Goal: Transaction & Acquisition: Purchase product/service

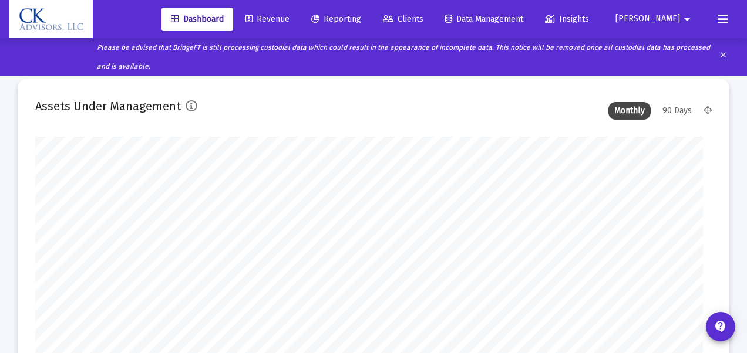
type input "[DATE]"
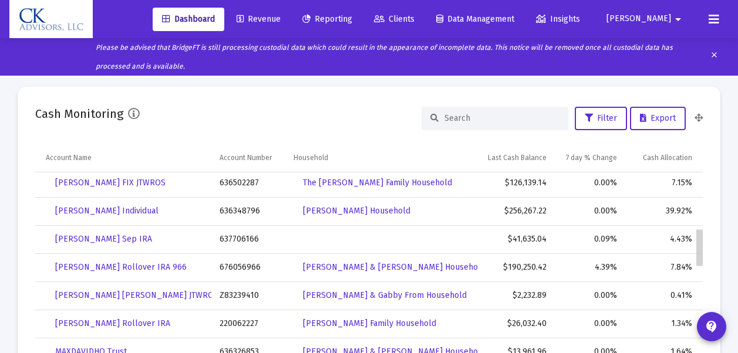
scroll to position [352, 0]
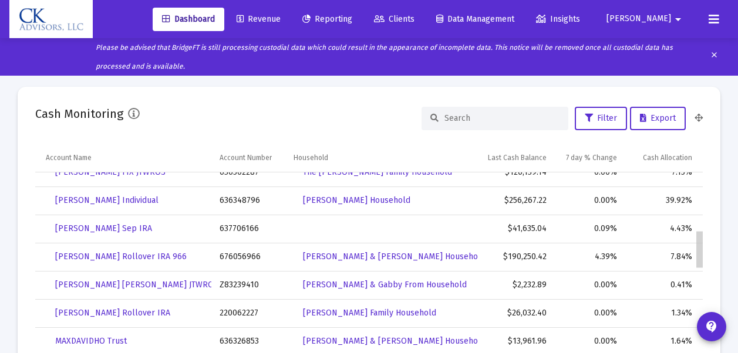
drag, startPoint x: 701, startPoint y: 188, endPoint x: 705, endPoint y: 253, distance: 64.7
click at [94, 230] on span "[PERSON_NAME] Sep IRA" at bounding box center [103, 229] width 97 height 10
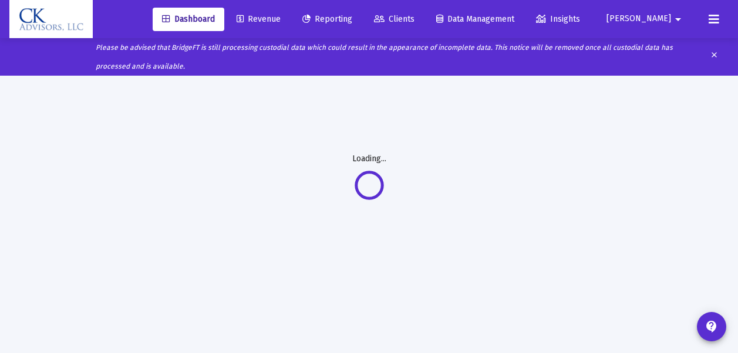
scroll to position [62, 0]
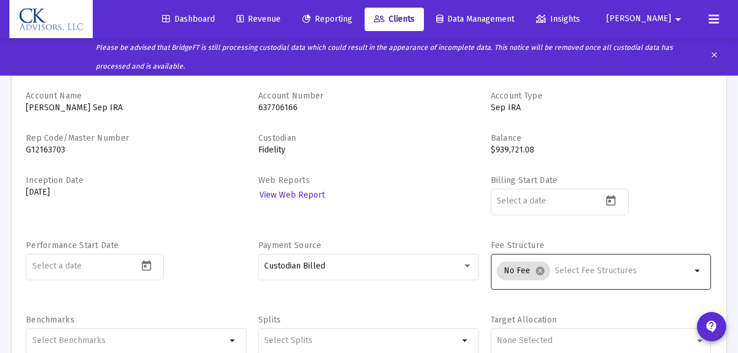
click at [697, 271] on mat-icon "arrow_drop_down" at bounding box center [698, 271] width 14 height 14
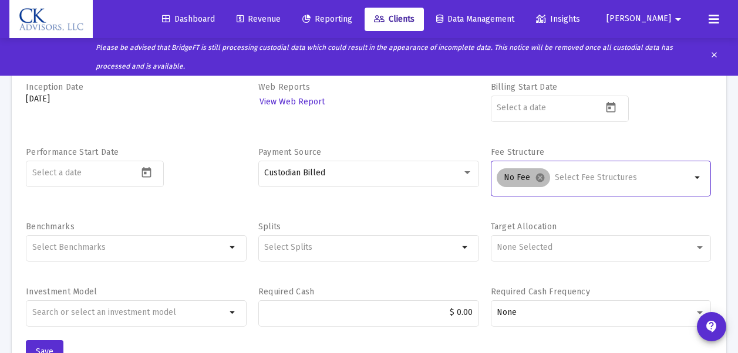
scroll to position [178, 0]
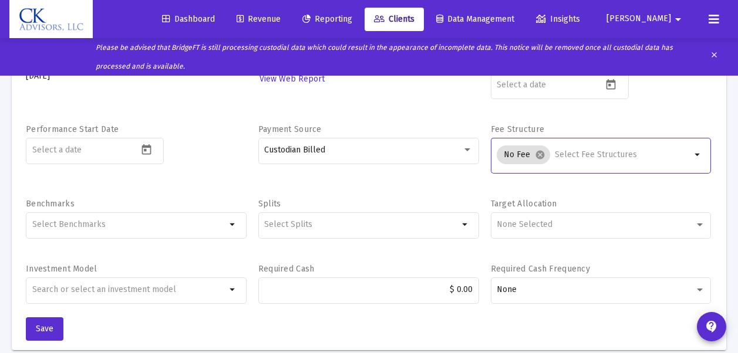
click at [698, 153] on mat-icon "arrow_drop_down" at bounding box center [698, 155] width 14 height 14
click at [696, 153] on mat-icon "arrow_drop_down" at bounding box center [698, 155] width 14 height 14
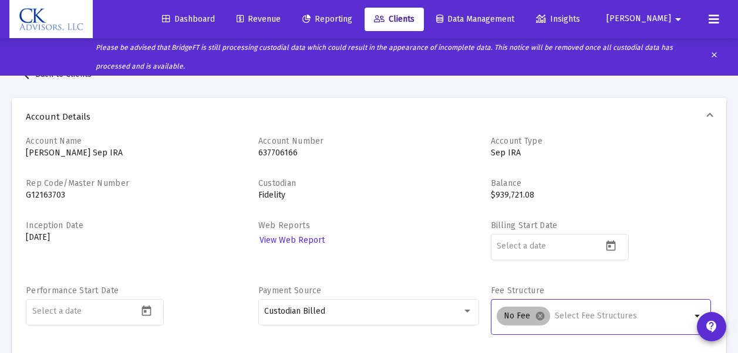
scroll to position [0, 0]
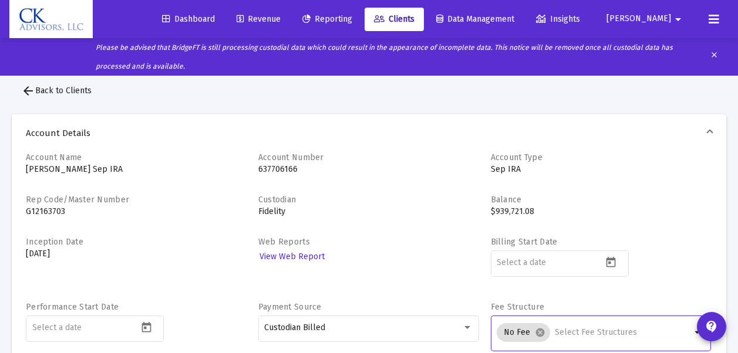
click at [49, 88] on span "arrow_back Back to Clients" at bounding box center [56, 91] width 70 height 10
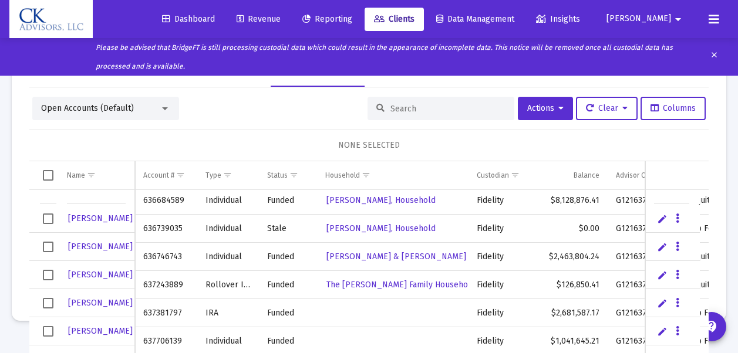
scroll to position [1243, 0]
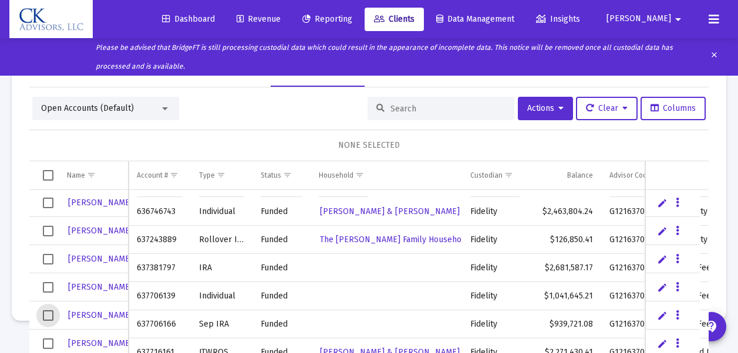
click at [50, 316] on span "Select row" at bounding box center [48, 315] width 11 height 11
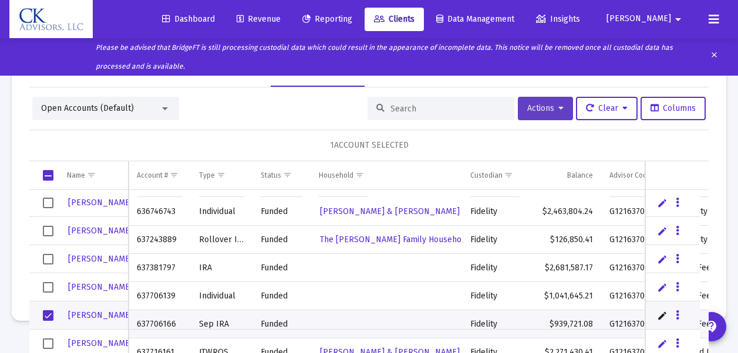
click at [529, 108] on span "Actions" at bounding box center [545, 108] width 36 height 10
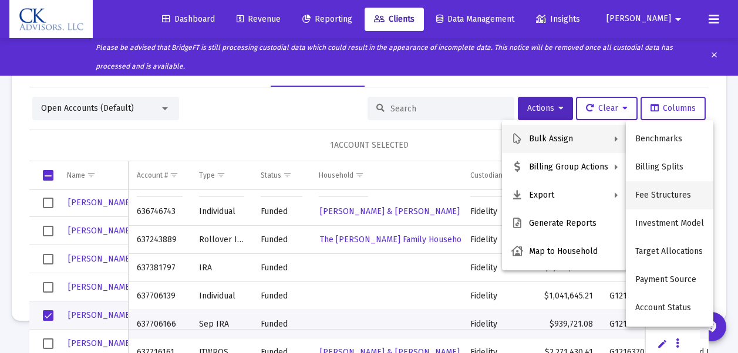
click at [658, 195] on button "Fee Structures" at bounding box center [669, 195] width 87 height 28
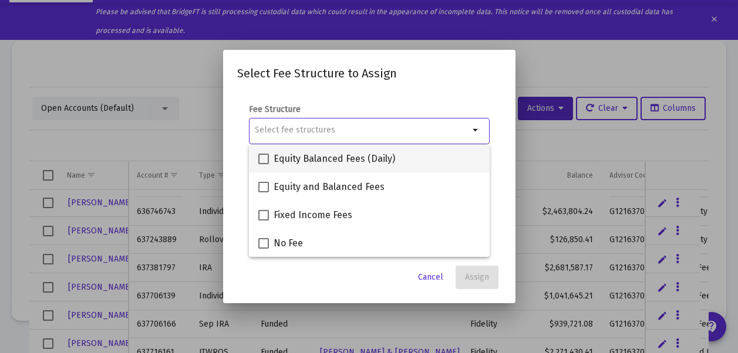
click at [264, 157] on span at bounding box center [263, 159] width 11 height 11
click at [264, 164] on input "Equity Balanced Fees (Daily)" at bounding box center [263, 164] width 1 height 1
checkbox input "true"
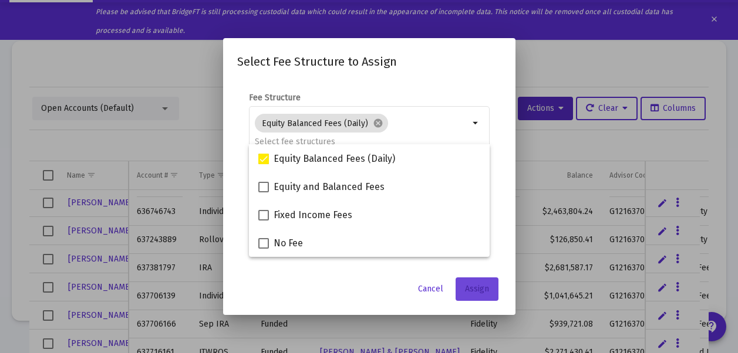
click at [491, 293] on button "Assign" at bounding box center [476, 289] width 43 height 23
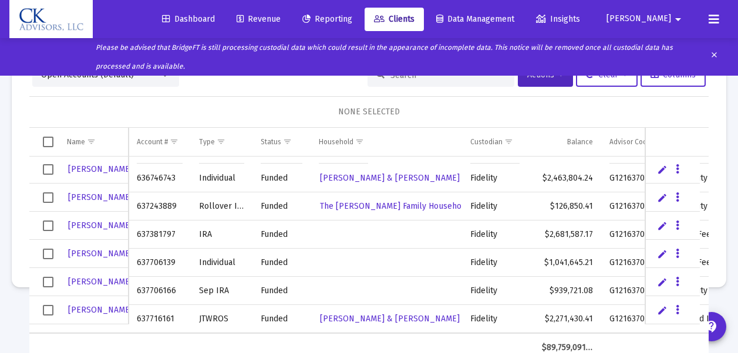
scroll to position [79, 0]
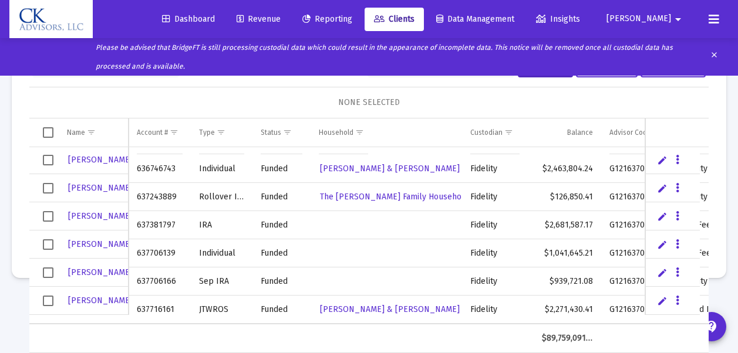
click at [281, 17] on span "Revenue" at bounding box center [259, 19] width 44 height 10
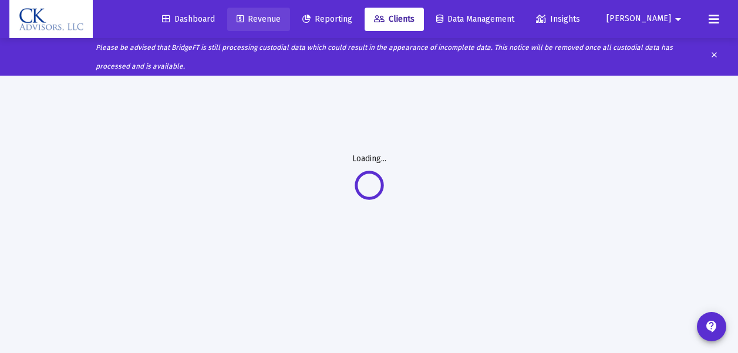
scroll to position [0, 0]
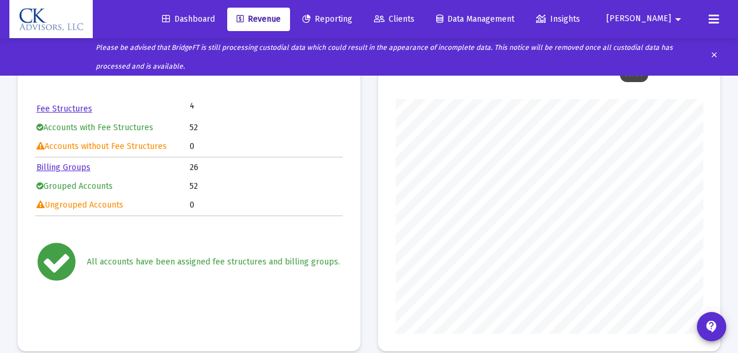
scroll to position [92, 0]
click at [281, 22] on span "Revenue" at bounding box center [259, 19] width 44 height 10
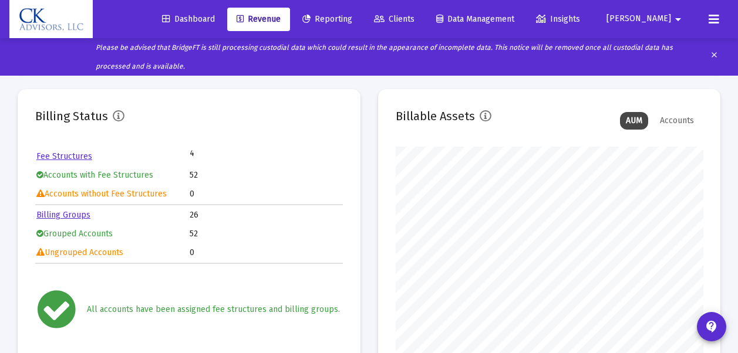
scroll to position [2, 0]
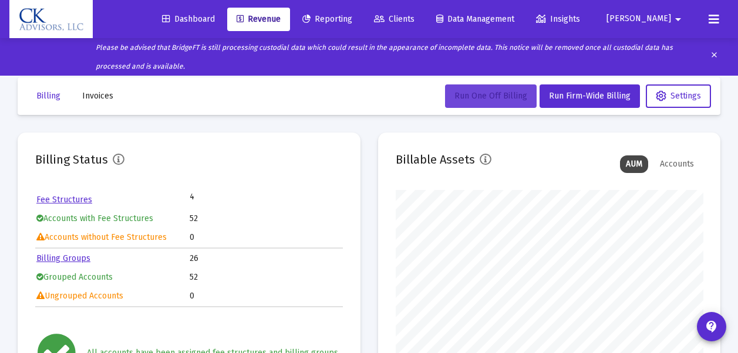
click at [488, 102] on button "Run One Off Billing" at bounding box center [491, 96] width 92 height 23
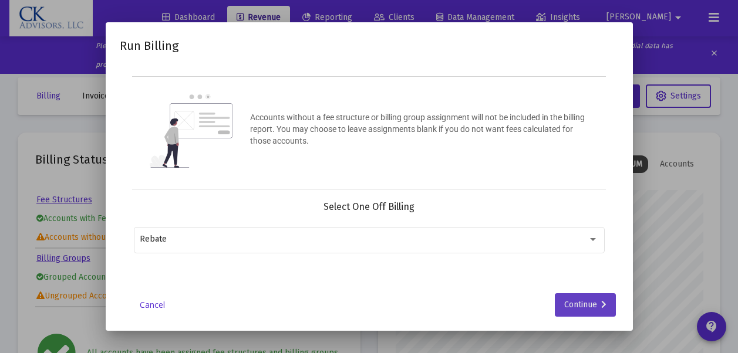
click at [604, 305] on icon at bounding box center [603, 305] width 5 height 8
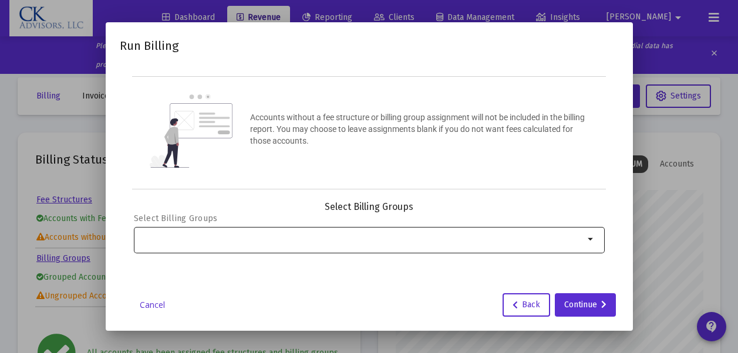
click at [591, 240] on mat-icon "arrow_drop_down" at bounding box center [591, 239] width 14 height 14
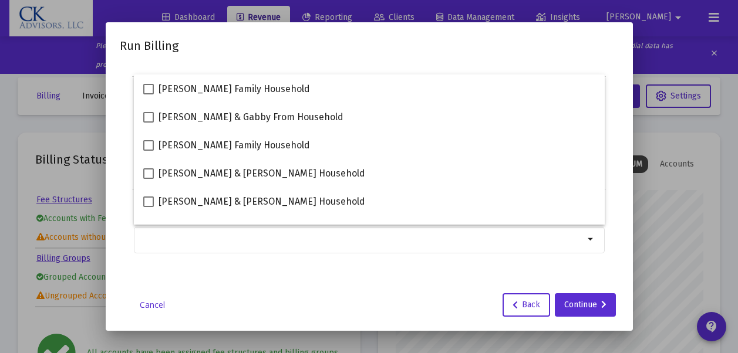
click at [676, 231] on div at bounding box center [369, 176] width 738 height 353
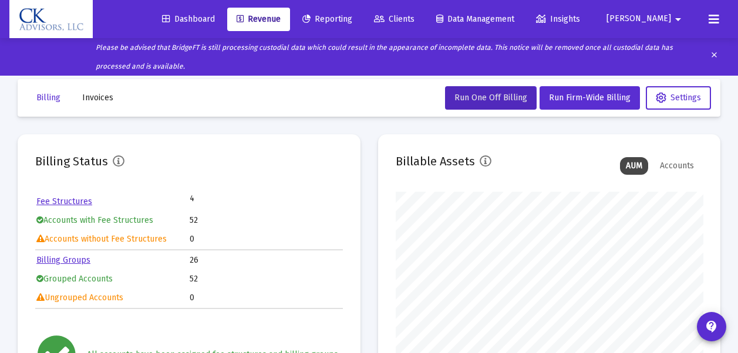
scroll to position [2, 0]
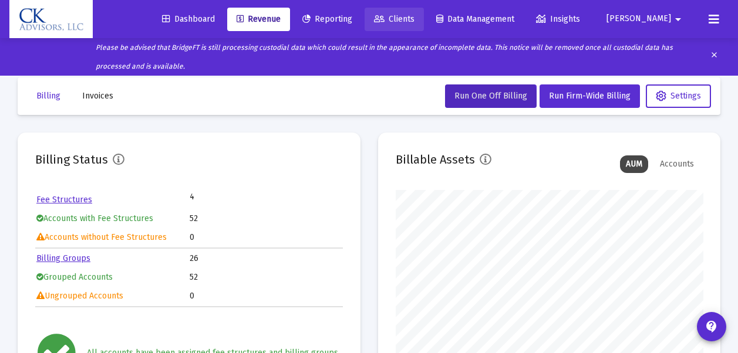
click at [414, 17] on span "Clients" at bounding box center [394, 19] width 40 height 10
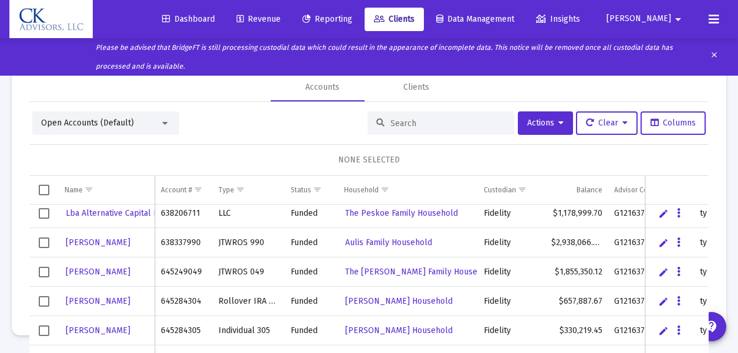
scroll to position [209, 0]
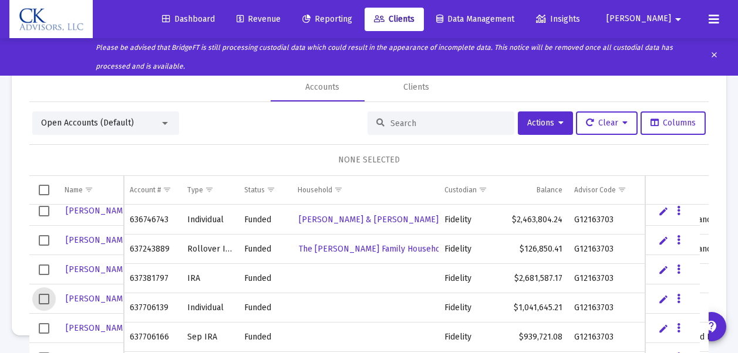
click at [43, 299] on span "Select row" at bounding box center [44, 299] width 11 height 11
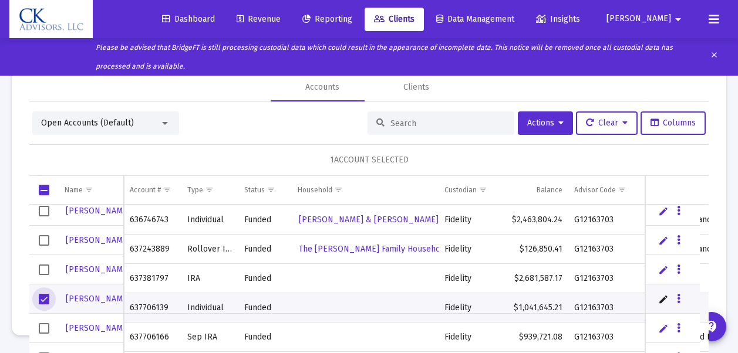
click at [42, 327] on span "Select row" at bounding box center [44, 328] width 11 height 11
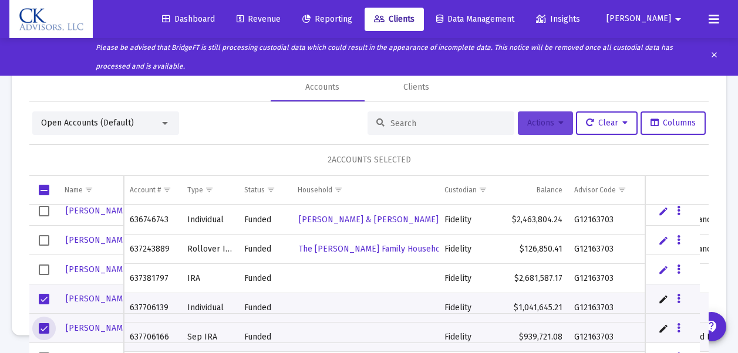
click at [530, 123] on span "Actions" at bounding box center [545, 123] width 36 height 10
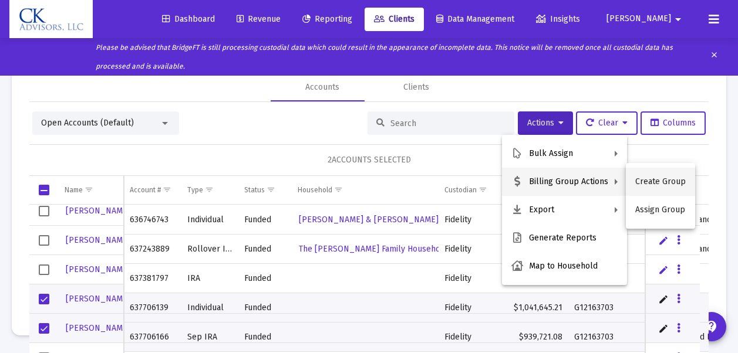
click at [658, 183] on button "Create Group" at bounding box center [660, 182] width 69 height 28
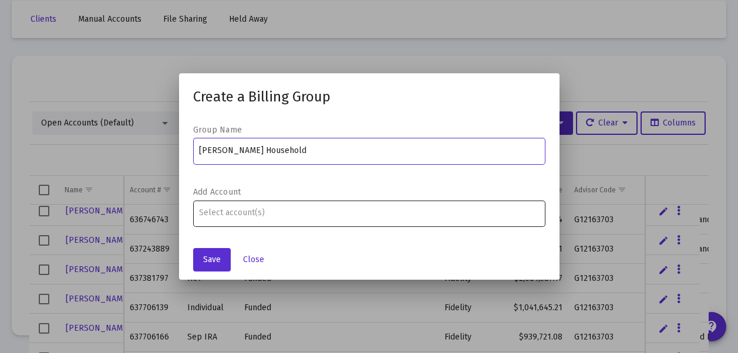
type input "[PERSON_NAME] Household"
click at [209, 210] on input "Assignment Selection" at bounding box center [369, 212] width 340 height 9
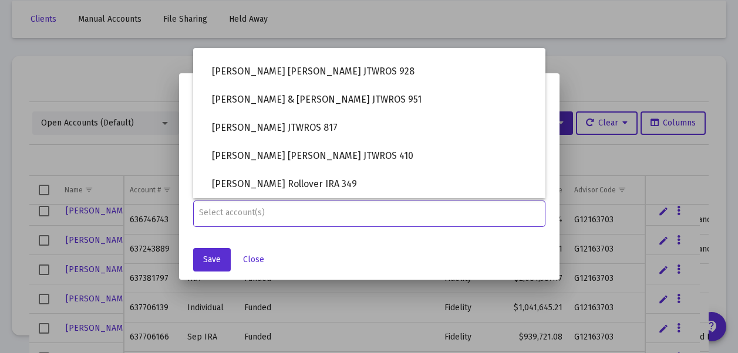
scroll to position [634, 0]
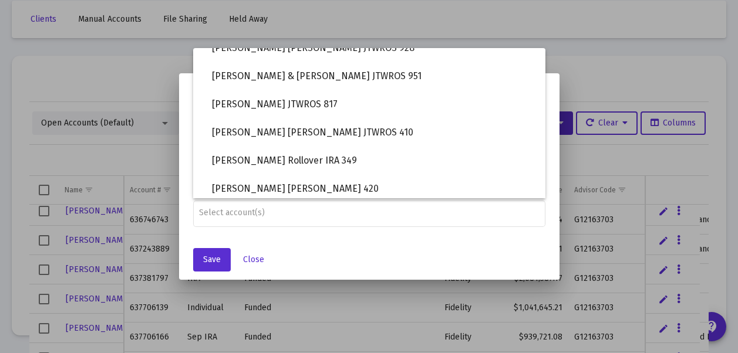
click at [45, 299] on div at bounding box center [369, 176] width 738 height 353
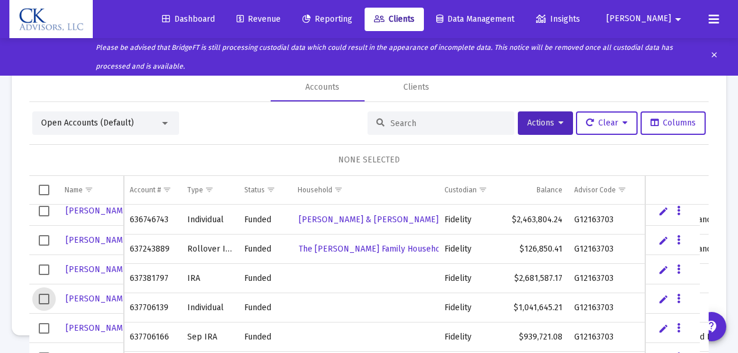
click at [46, 303] on span "Select row" at bounding box center [44, 299] width 11 height 11
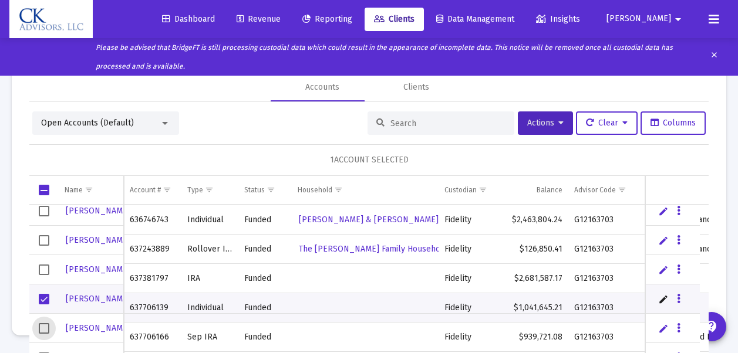
click at [44, 327] on span "Select row" at bounding box center [44, 328] width 11 height 11
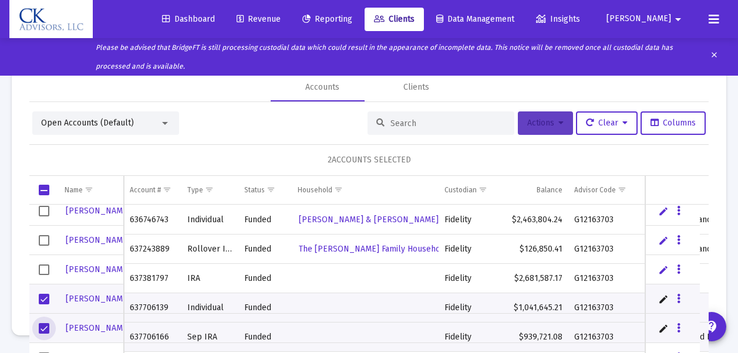
click at [533, 119] on span "Actions" at bounding box center [545, 123] width 36 height 10
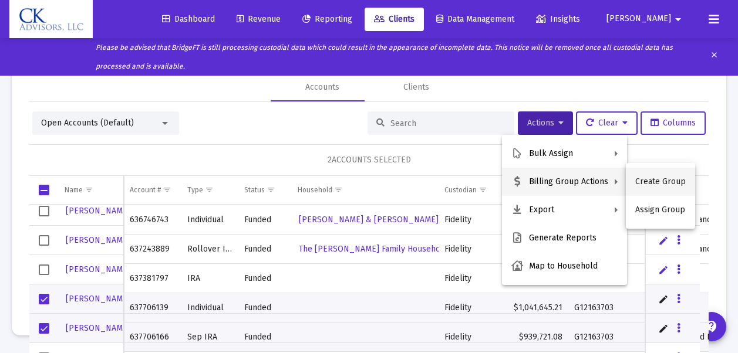
click at [649, 183] on button "Create Group" at bounding box center [660, 182] width 69 height 28
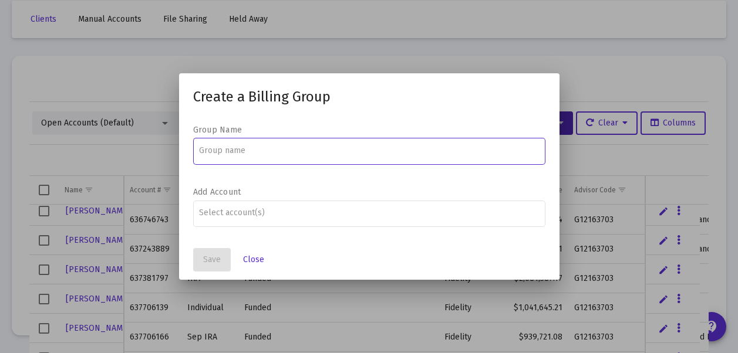
click at [212, 148] on input at bounding box center [369, 150] width 340 height 9
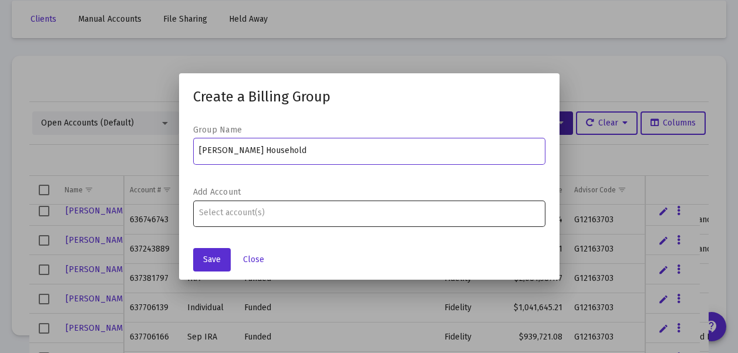
type input "[PERSON_NAME] Household"
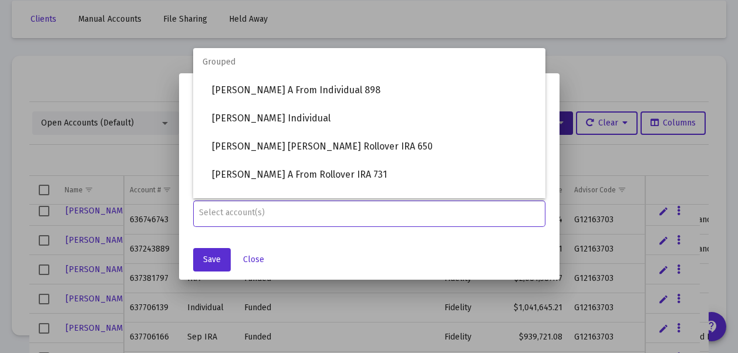
click at [210, 211] on input "Assignment Selection" at bounding box center [369, 212] width 340 height 9
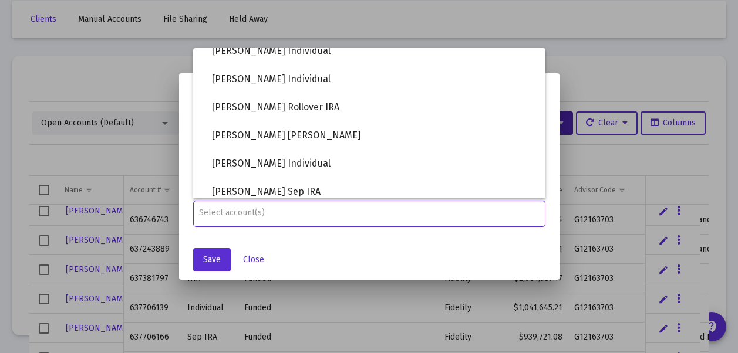
scroll to position [1323, 0]
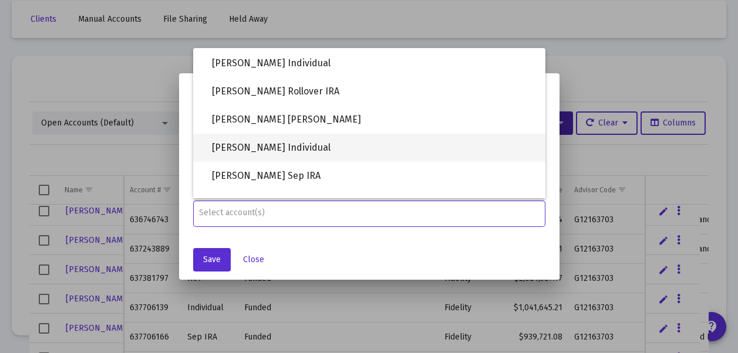
click at [255, 148] on span "[PERSON_NAME] Individual" at bounding box center [374, 148] width 324 height 28
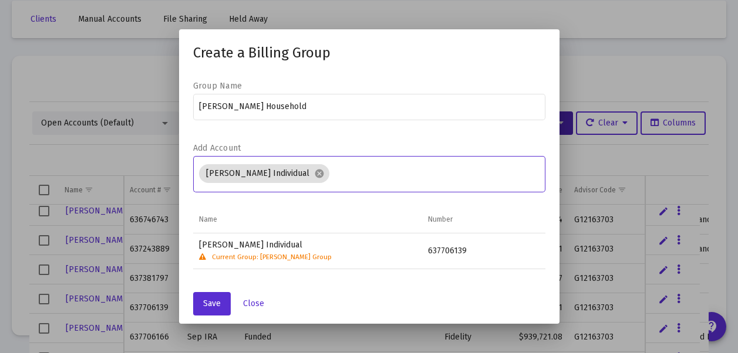
click at [334, 173] on input "Assignment Selection" at bounding box center [436, 173] width 205 height 9
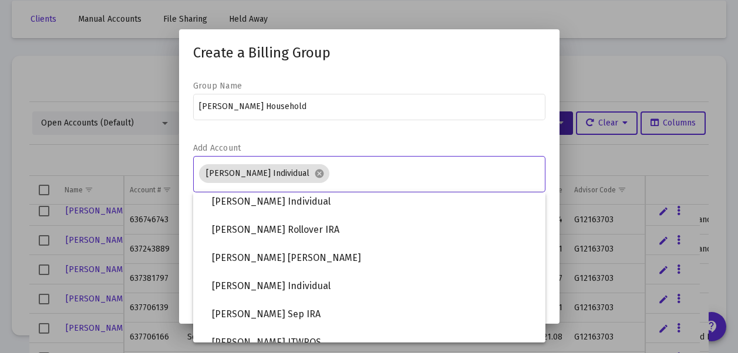
scroll to position [1343, 0]
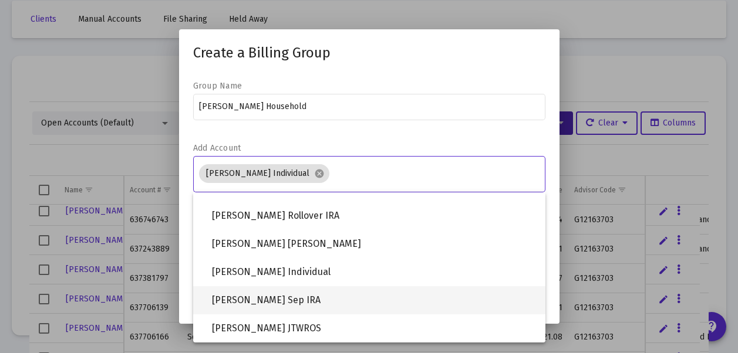
click at [257, 302] on span "IRWIN Sep IRA" at bounding box center [374, 300] width 324 height 28
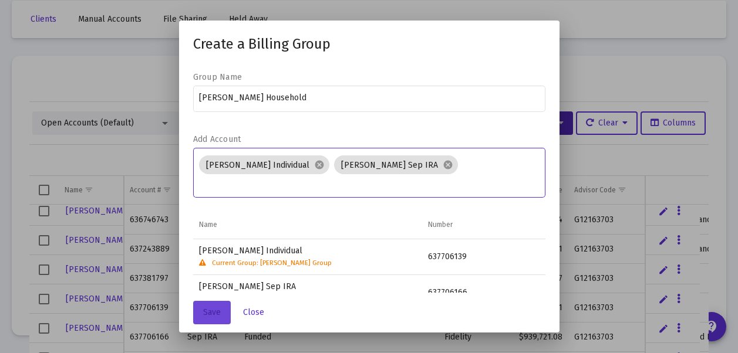
click at [217, 317] on span "Save" at bounding box center [212, 313] width 18 height 10
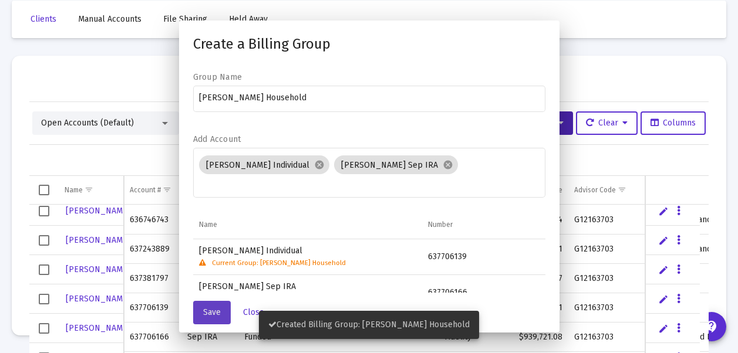
scroll to position [79, 0]
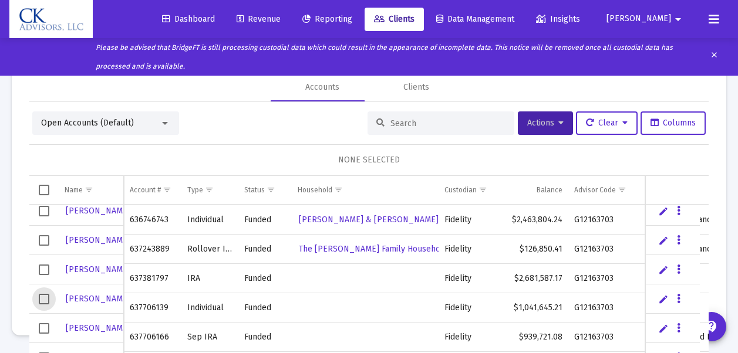
click at [45, 298] on span "Select row" at bounding box center [44, 299] width 11 height 11
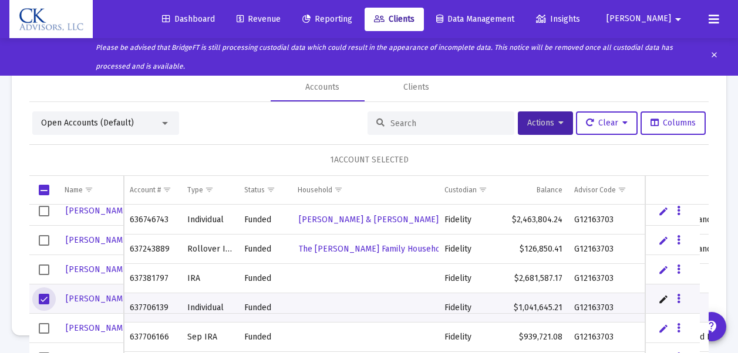
click at [43, 328] on span "Select row" at bounding box center [44, 328] width 11 height 11
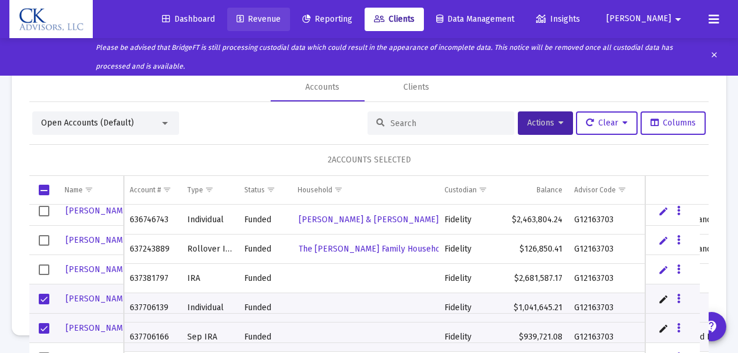
click at [281, 17] on span "Revenue" at bounding box center [259, 19] width 44 height 10
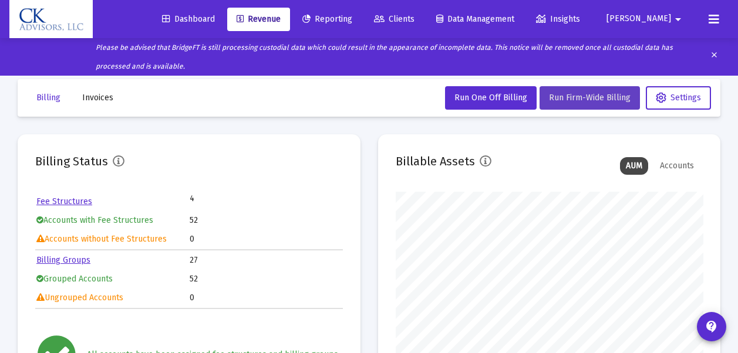
click at [574, 107] on button "Run Firm-Wide Billing" at bounding box center [589, 97] width 100 height 23
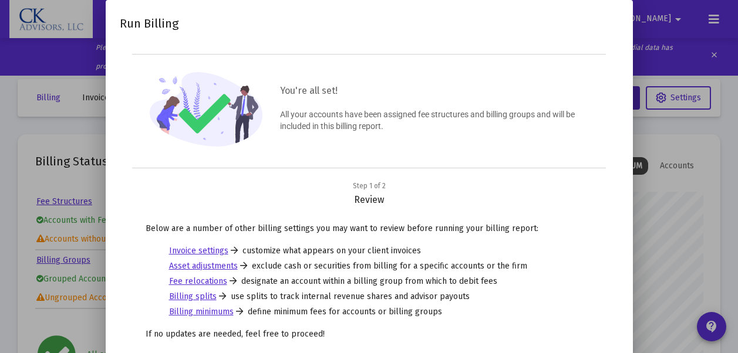
click at [693, 265] on div at bounding box center [369, 176] width 738 height 353
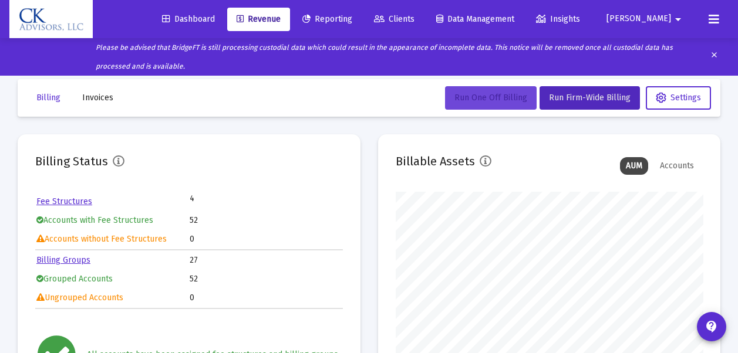
click at [493, 99] on span "Run One Off Billing" at bounding box center [490, 98] width 73 height 10
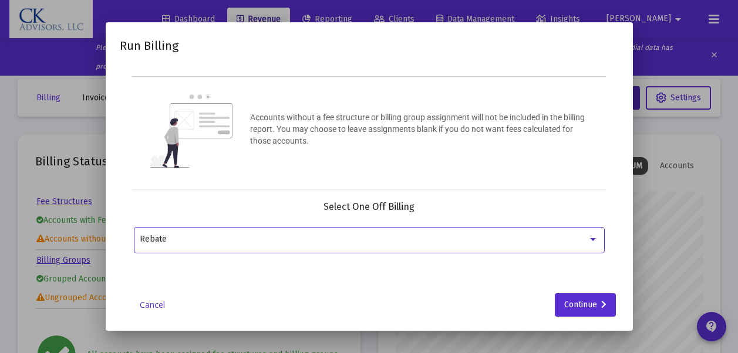
click at [592, 239] on div at bounding box center [593, 239] width 6 height 3
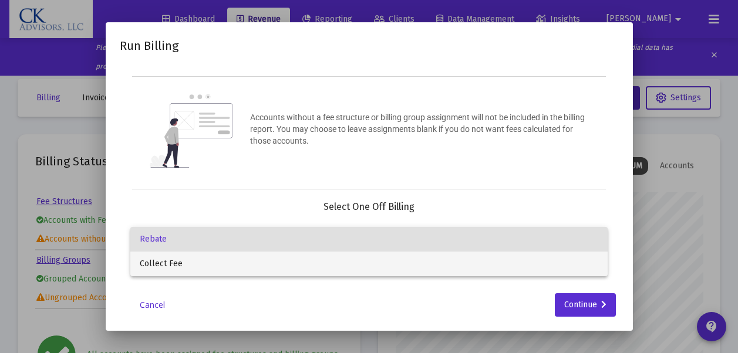
click at [187, 263] on span "Collect Fee" at bounding box center [369, 264] width 458 height 25
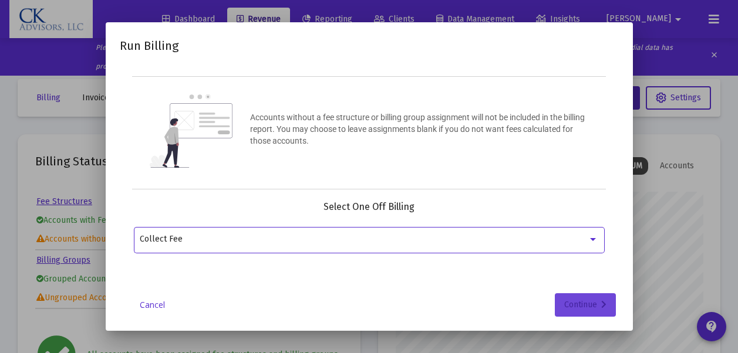
click at [588, 306] on div "Continue" at bounding box center [585, 304] width 42 height 23
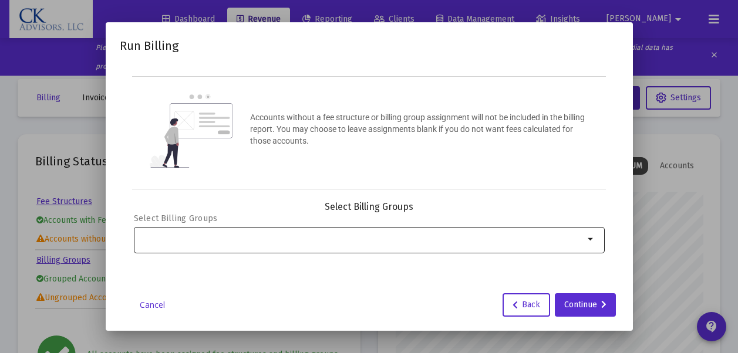
click at [592, 239] on mat-icon "arrow_drop_down" at bounding box center [591, 239] width 14 height 14
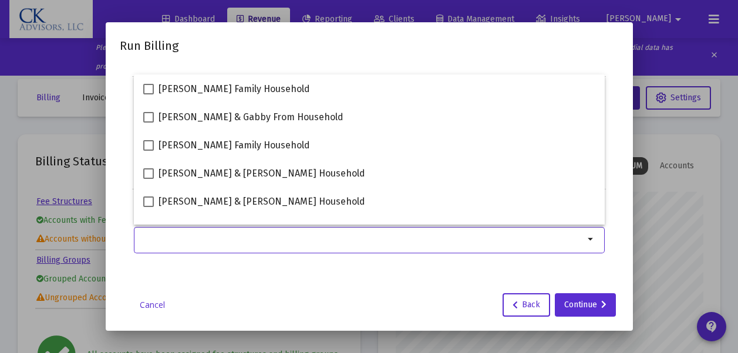
click at [689, 220] on div at bounding box center [369, 176] width 738 height 353
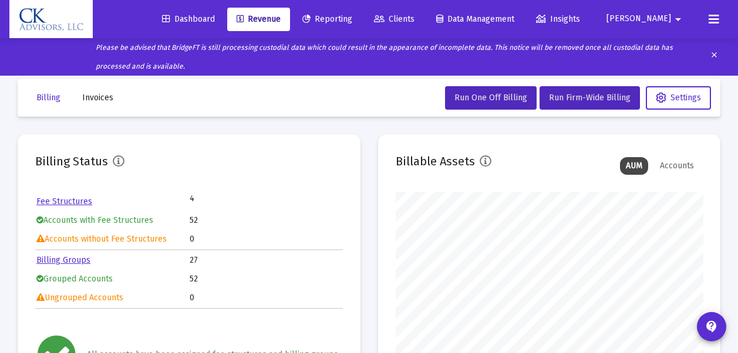
click at [75, 262] on link "Billing Groups" at bounding box center [63, 260] width 54 height 10
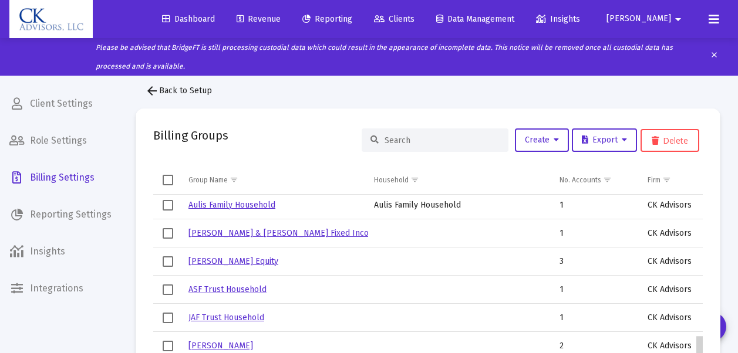
scroll to position [410, 0]
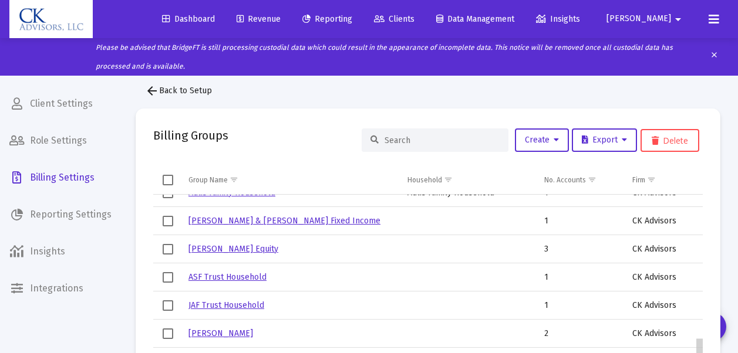
drag, startPoint x: 700, startPoint y: 211, endPoint x: 678, endPoint y: 355, distance: 146.1
click at [678, 353] on html "Dashboard Revenue Reporting Clients Data Management Insights Jeff arrow_drop_do…" at bounding box center [369, 176] width 738 height 353
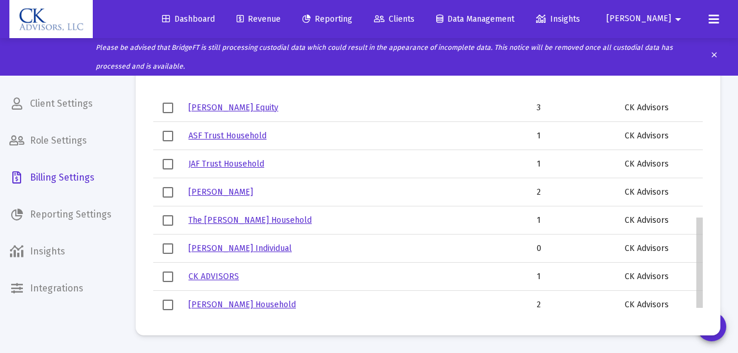
scroll to position [496, 0]
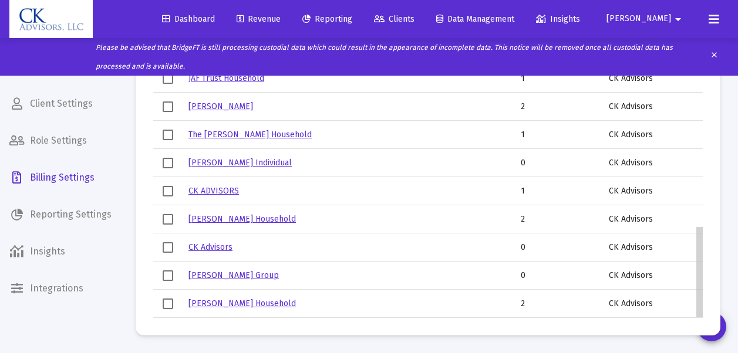
drag, startPoint x: 698, startPoint y: 252, endPoint x: 697, endPoint y: 300, distance: 47.5
click at [698, 212] on body "Dashboard Revenue Reporting Clients Data Management Insights Jeff arrow_drop_do…" at bounding box center [369, 35] width 738 height 353
drag, startPoint x: 697, startPoint y: 300, endPoint x: 694, endPoint y: 306, distance: 6.6
click at [694, 212] on body "Dashboard Revenue Reporting Clients Data Management Insights Jeff arrow_drop_do…" at bounding box center [369, 35] width 738 height 353
drag, startPoint x: 700, startPoint y: 295, endPoint x: 701, endPoint y: 314, distance: 18.8
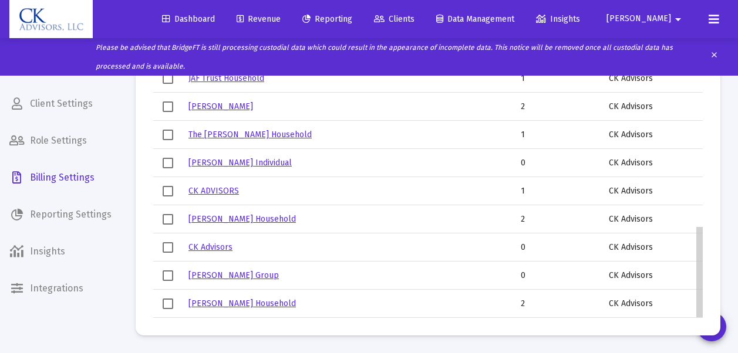
click at [701, 212] on body "Dashboard Revenue Reporting Clients Data Management Insights Jeff arrow_drop_do…" at bounding box center [369, 35] width 738 height 353
click at [716, 16] on icon at bounding box center [713, 19] width 11 height 14
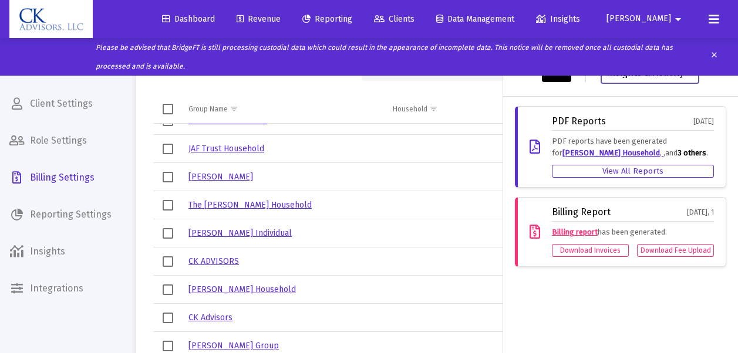
scroll to position [141, 0]
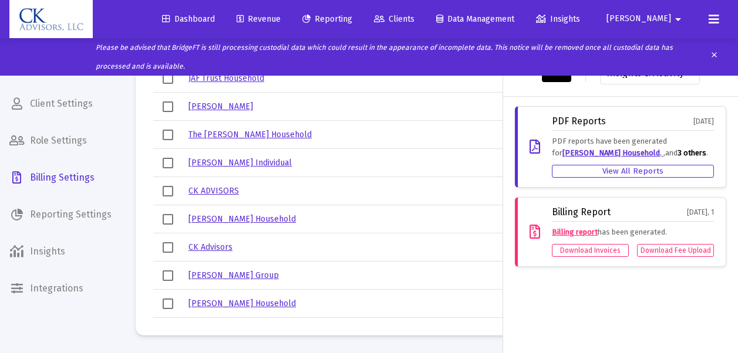
drag, startPoint x: 714, startPoint y: 92, endPoint x: 714, endPoint y: 114, distance: 22.3
click at [714, 114] on div "Integrations Insights & Activity Wealthbox PDF Reports Apr 8, 2021 PDF reports …" at bounding box center [620, 195] width 235 height 315
click at [717, 79] on div "Integrations Insights & Activity Wealthbox" at bounding box center [620, 67] width 225 height 39
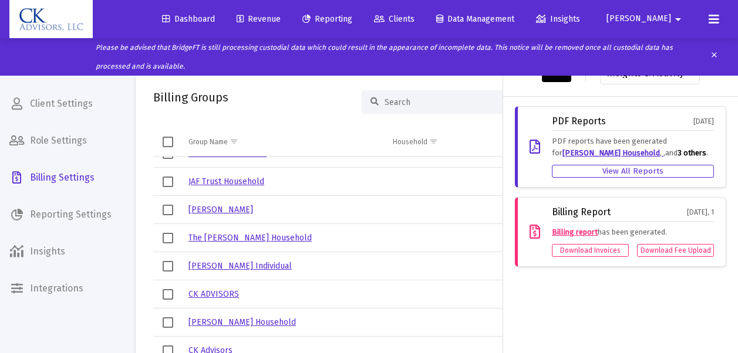
scroll to position [0, 0]
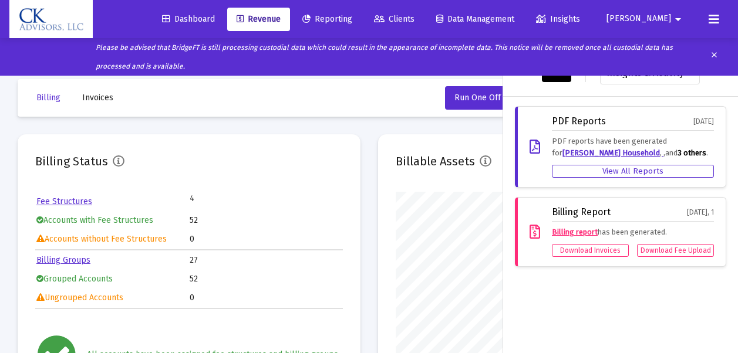
scroll to position [235, 307]
click at [715, 17] on icon at bounding box center [713, 19] width 11 height 14
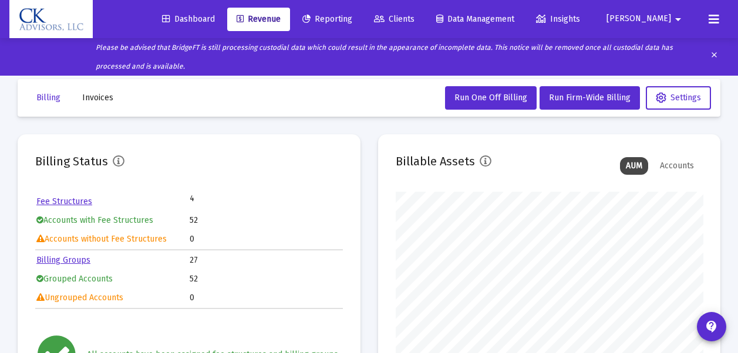
drag, startPoint x: 713, startPoint y: 0, endPoint x: 318, endPoint y: 92, distance: 406.1
click at [318, 93] on mat-toolbar-row "Billing Invoices Run One Off Billing Run Firm-Wide Billing Settings" at bounding box center [369, 98] width 702 height 38
click at [672, 16] on mat-icon "arrow_drop_down" at bounding box center [678, 19] width 14 height 23
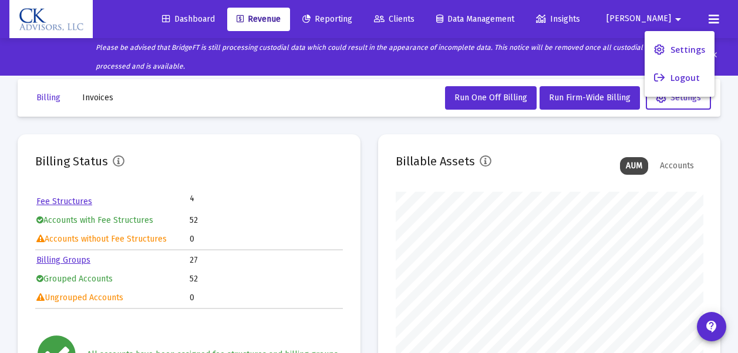
click at [685, 79] on button "Logout" at bounding box center [679, 78] width 70 height 28
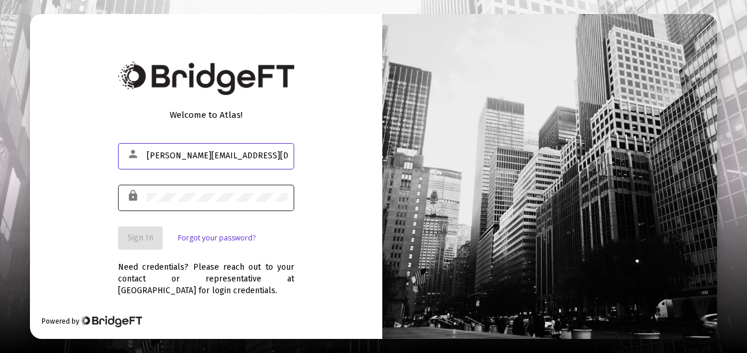
type input "[PERSON_NAME][EMAIL_ADDRESS][DOMAIN_NAME]"
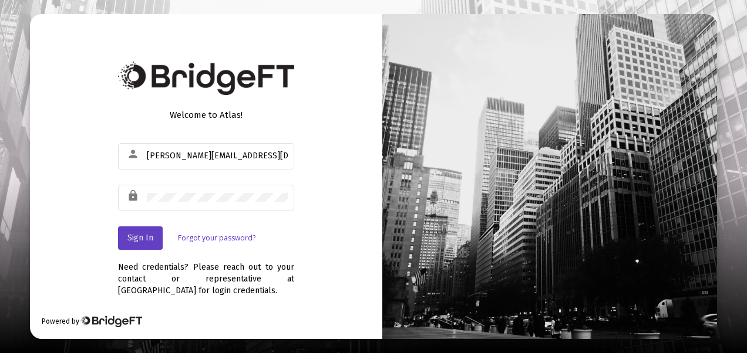
click at [143, 238] on span "Sign In" at bounding box center [140, 238] width 26 height 10
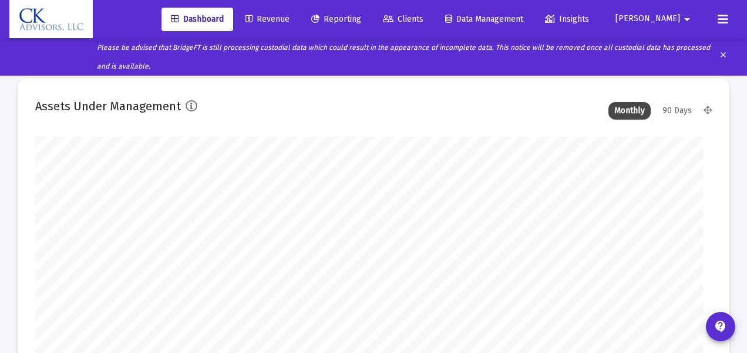
type input "[DATE]"
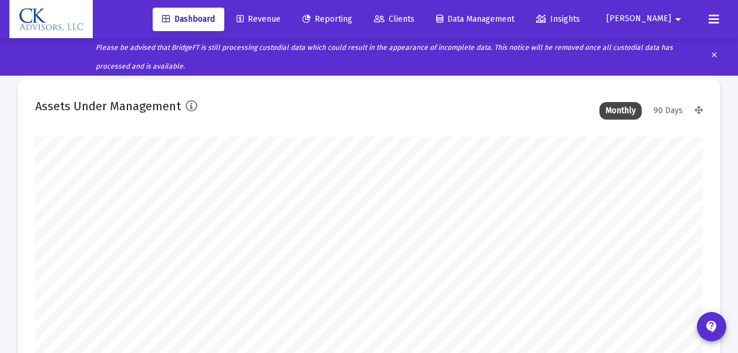
scroll to position [235, 358]
click at [281, 19] on span "Revenue" at bounding box center [259, 19] width 44 height 10
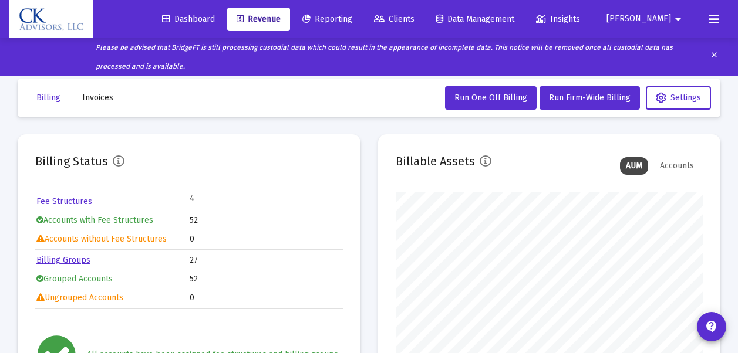
scroll to position [235, 307]
click at [494, 98] on span "Run One Off Billing" at bounding box center [490, 98] width 73 height 10
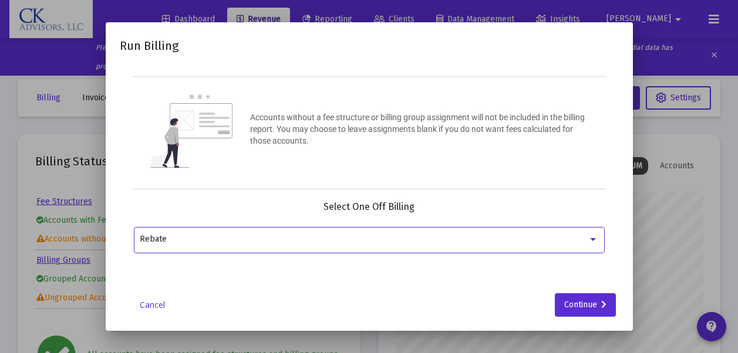
click at [594, 241] on div at bounding box center [592, 239] width 11 height 9
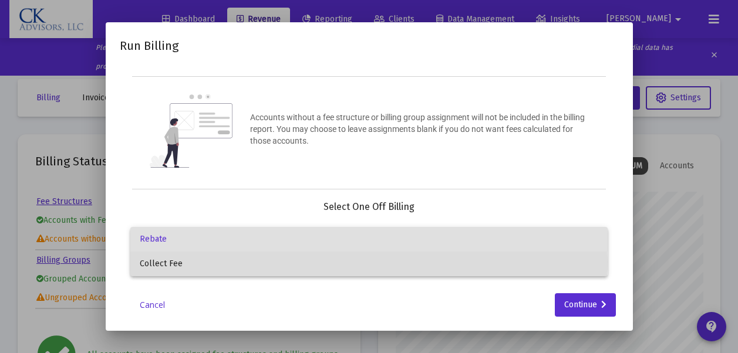
click at [168, 260] on span "Collect Fee" at bounding box center [369, 264] width 458 height 25
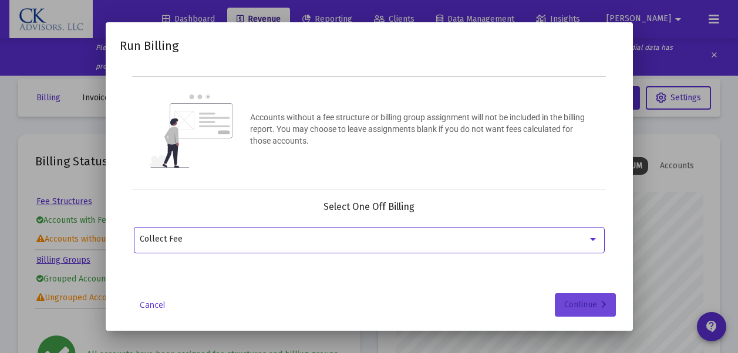
click at [586, 308] on div "Continue" at bounding box center [585, 304] width 42 height 23
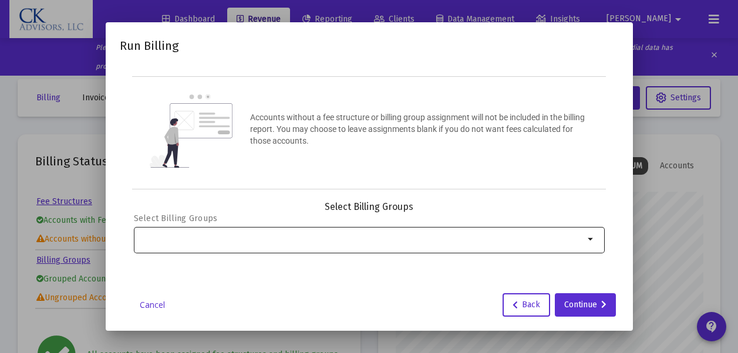
click at [591, 237] on mat-icon "arrow_drop_down" at bounding box center [591, 239] width 14 height 14
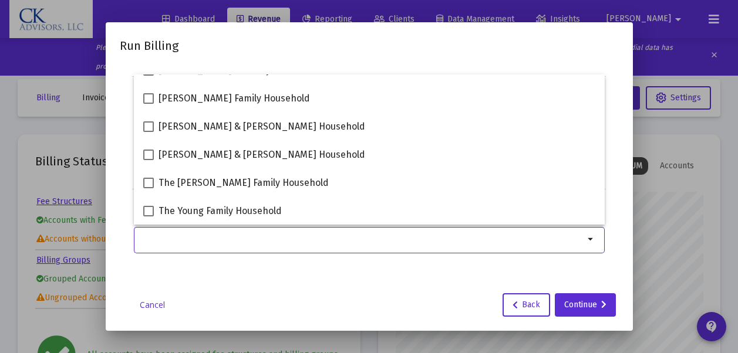
scroll to position [0, 0]
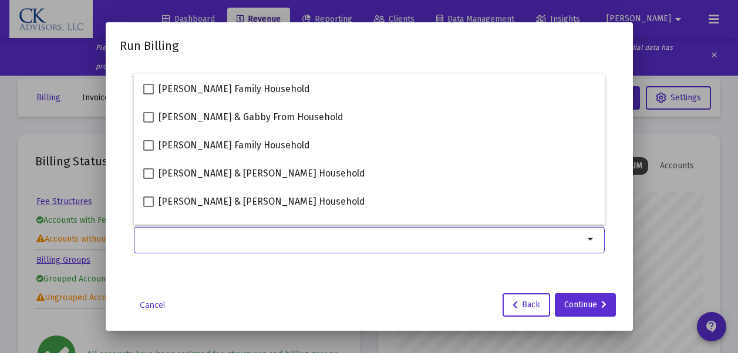
click at [153, 241] on input "Selection" at bounding box center [362, 239] width 444 height 9
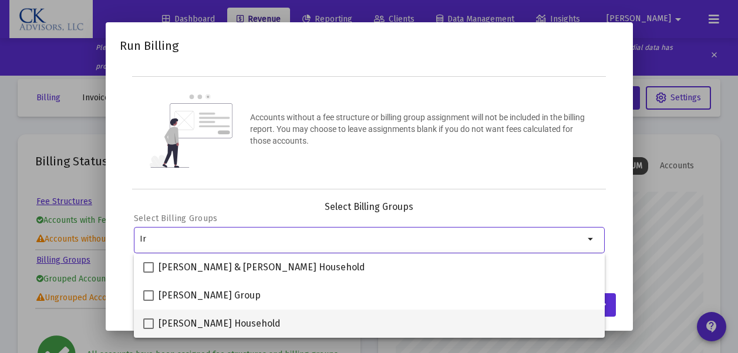
type input "Ir"
click at [147, 325] on span at bounding box center [148, 324] width 11 height 11
click at [148, 329] on input "[PERSON_NAME] Household" at bounding box center [148, 329] width 1 height 1
checkbox input "true"
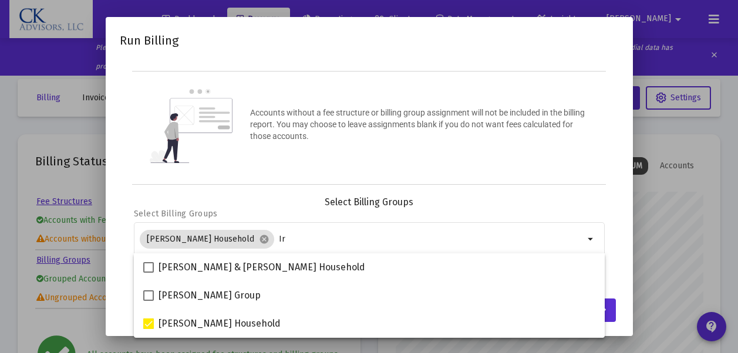
click at [655, 278] on div at bounding box center [369, 176] width 738 height 353
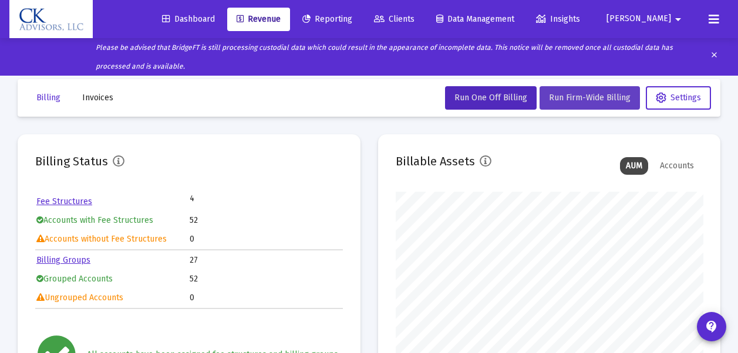
click at [587, 95] on span "Run Firm-Wide Billing" at bounding box center [590, 98] width 82 height 10
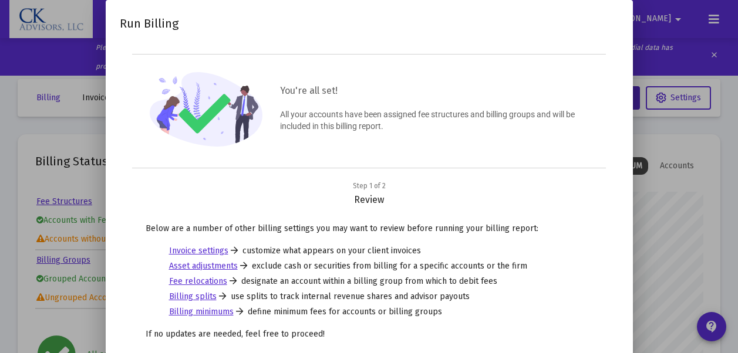
click at [362, 353] on html "Dashboard Revenue Reporting Clients Data Management Insights [PERSON_NAME] Plea…" at bounding box center [369, 176] width 738 height 353
click at [369, 353] on html "Dashboard Revenue Reporting Clients Data Management Insights [PERSON_NAME] Plea…" at bounding box center [369, 176] width 738 height 353
drag, startPoint x: 369, startPoint y: 355, endPoint x: 432, endPoint y: 343, distance: 64.5
click at [432, 343] on div "Below are a number of other billing settings you may want to review before runn…" at bounding box center [369, 285] width 471 height 135
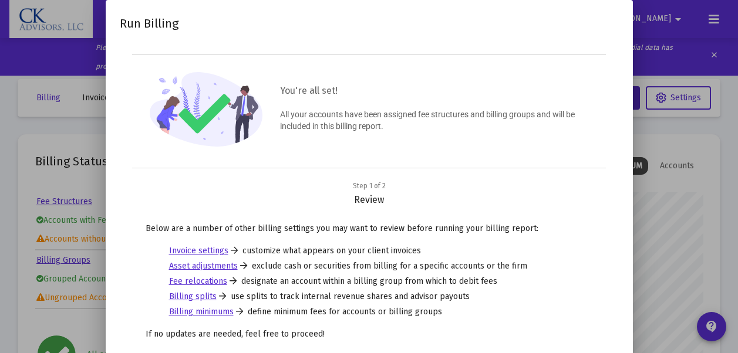
click at [532, 303] on ul "Invoice settings customize what appears on your client invoices Asset adjustmen…" at bounding box center [369, 281] width 400 height 73
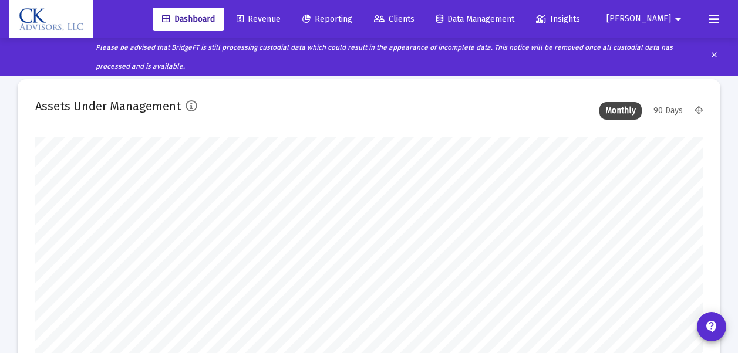
scroll to position [235, 358]
click at [281, 21] on span "Revenue" at bounding box center [259, 19] width 44 height 10
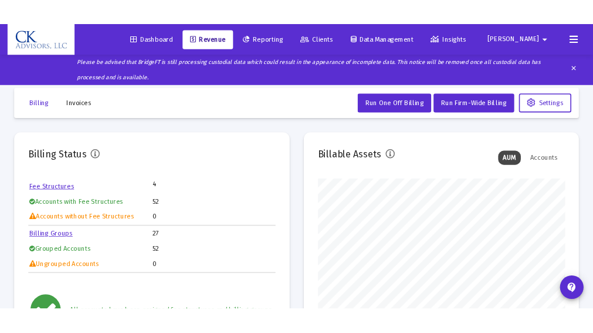
scroll to position [235, 307]
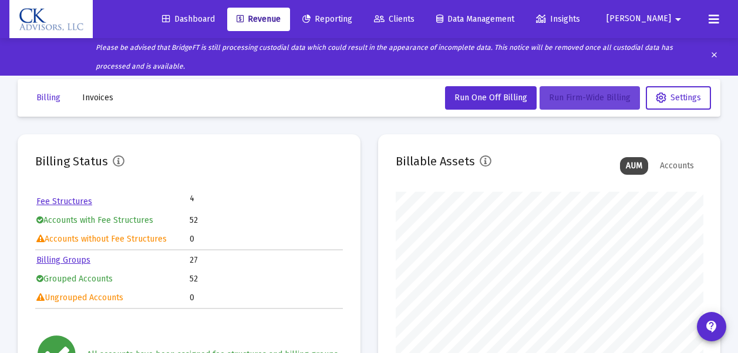
click at [619, 103] on button "Run Firm-Wide Billing" at bounding box center [589, 97] width 100 height 23
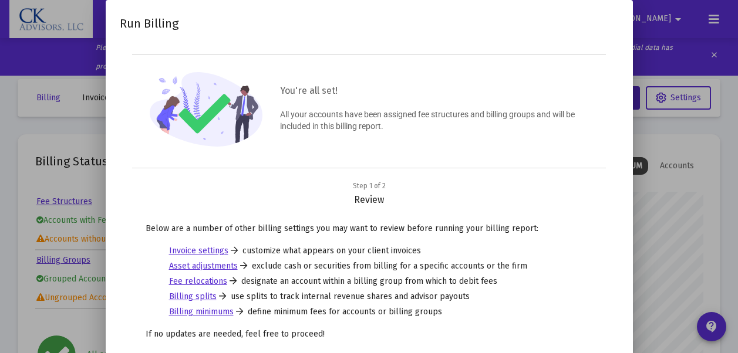
click at [631, 353] on html "Dashboard Revenue Reporting Clients Data Management Insights [PERSON_NAME] Plea…" at bounding box center [369, 176] width 738 height 353
drag, startPoint x: 631, startPoint y: 353, endPoint x: 613, endPoint y: 324, distance: 34.0
click at [613, 324] on div "Step 1 of 2 Review Below are a number of other billing settings you may want to…" at bounding box center [369, 273] width 499 height 187
click at [597, 320] on div "Below are a number of other billing settings you may want to review before runn…" at bounding box center [369, 285] width 471 height 135
click at [610, 353] on html "Dashboard Revenue Reporting Clients Data Management Insights [PERSON_NAME] Plea…" at bounding box center [369, 176] width 738 height 353
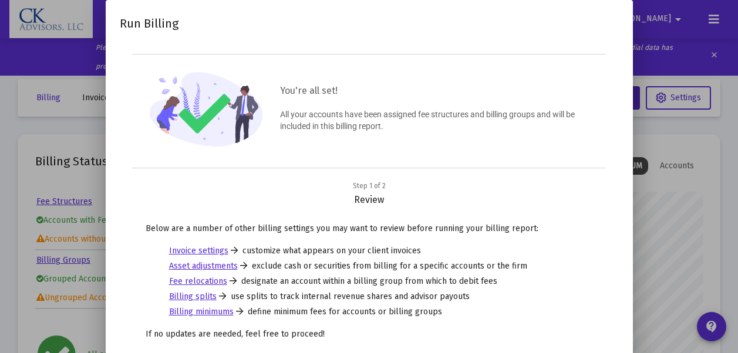
click at [555, 353] on html "Dashboard Revenue Reporting Clients Data Management Insights [PERSON_NAME] Plea…" at bounding box center [369, 176] width 738 height 353
drag, startPoint x: 555, startPoint y: 355, endPoint x: 628, endPoint y: 353, distance: 72.8
click at [628, 353] on html "Dashboard Revenue Reporting Clients Data Management Insights [PERSON_NAME] Plea…" at bounding box center [369, 176] width 738 height 353
click at [602, 313] on div "Below are a number of other billing settings you may want to review before runn…" at bounding box center [369, 285] width 471 height 135
click at [602, 310] on div "Below are a number of other billing settings you may want to review before runn…" at bounding box center [369, 285] width 471 height 135
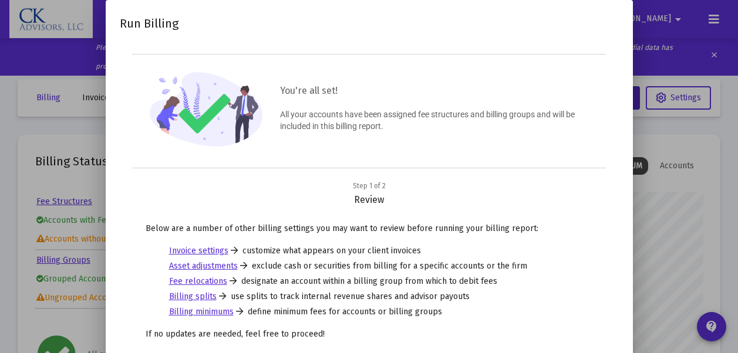
click at [629, 353] on html "Dashboard Revenue Reporting Clients Data Management Insights [PERSON_NAME] Plea…" at bounding box center [369, 176] width 738 height 353
click at [575, 315] on div "Invoice settings customize what appears on your client invoices Asset adjustmen…" at bounding box center [369, 282] width 447 height 80
click at [565, 154] on div "You're all set! All your accounts have been assigned fee structures and billing…" at bounding box center [369, 111] width 474 height 114
